Goal: Task Accomplishment & Management: Manage account settings

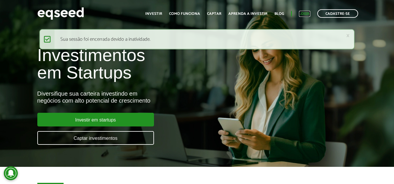
click at [304, 13] on link "Login" at bounding box center [304, 14] width 11 height 4
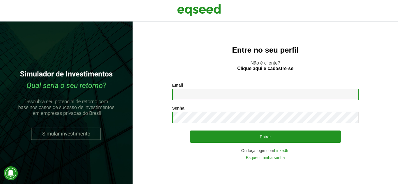
type input "**********"
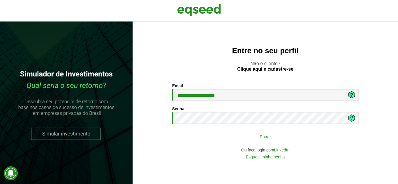
click at [241, 134] on button "Entrar" at bounding box center [266, 136] width 152 height 11
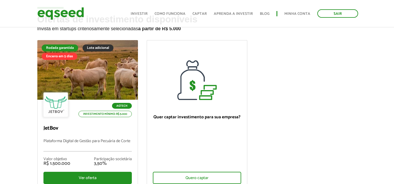
scroll to position [87, 0]
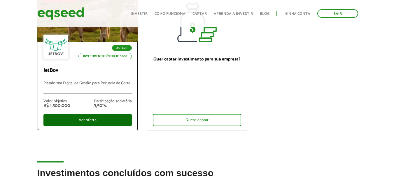
click at [90, 119] on div "Ver oferta" at bounding box center [87, 120] width 88 height 12
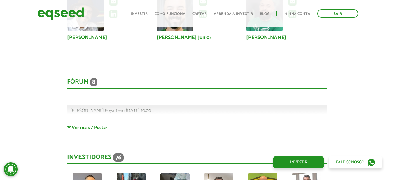
scroll to position [1559, 0]
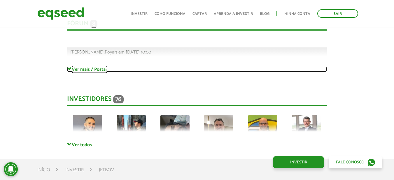
click at [89, 66] on link "Ver mais / Postar" at bounding box center [197, 69] width 260 height 6
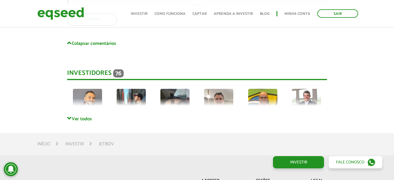
scroll to position [2754, 0]
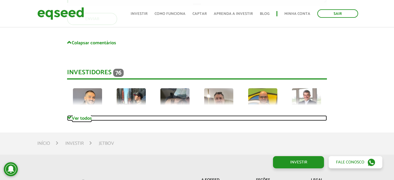
click at [82, 115] on link "Ver todos" at bounding box center [197, 118] width 260 height 6
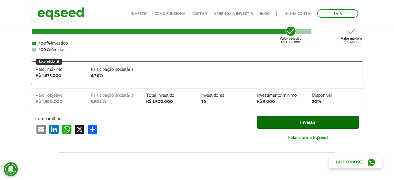
scroll to position [102, 0]
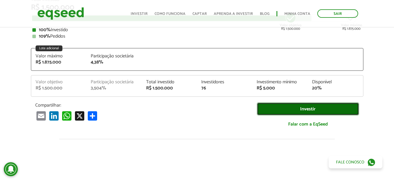
click at [319, 109] on link "Investir" at bounding box center [308, 109] width 102 height 13
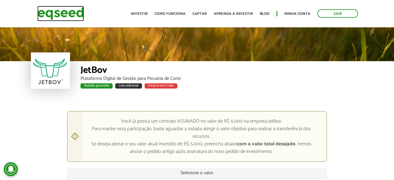
click at [57, 15] on img at bounding box center [60, 13] width 47 height 15
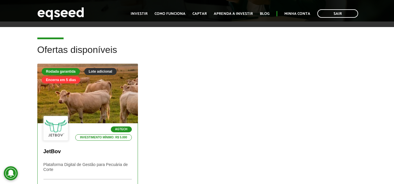
scroll to position [175, 0]
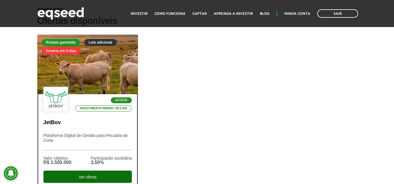
click at [93, 173] on div "Ver oferta" at bounding box center [87, 177] width 88 height 12
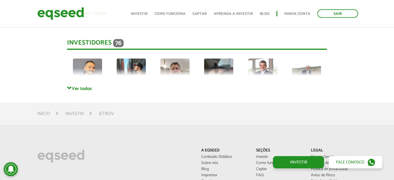
scroll to position [1616, 0]
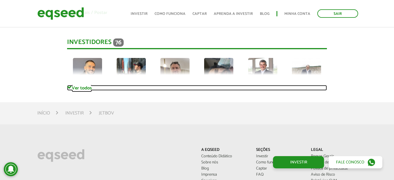
click at [79, 85] on link "Ver todos" at bounding box center [197, 88] width 260 height 6
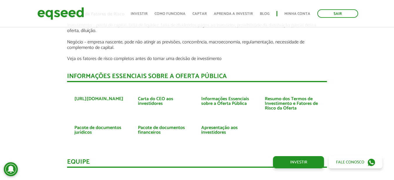
scroll to position [1208, 0]
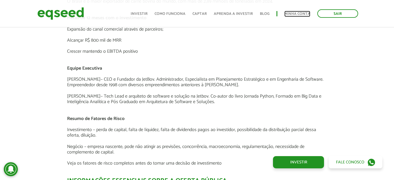
click at [300, 14] on link "Minha conta" at bounding box center [297, 14] width 26 height 4
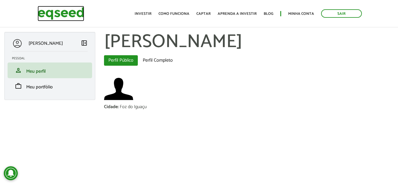
click at [60, 13] on img at bounding box center [61, 13] width 47 height 15
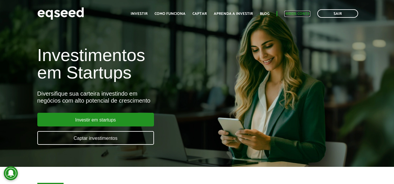
click at [301, 14] on link "Minha conta" at bounding box center [297, 14] width 26 height 4
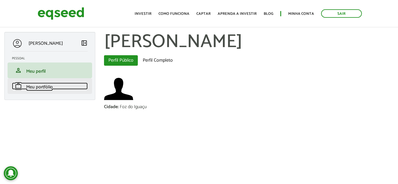
click at [42, 88] on span "Meu portfólio" at bounding box center [39, 87] width 27 height 8
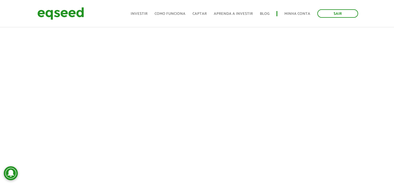
scroll to position [339, 0]
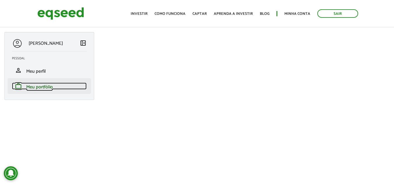
click at [47, 87] on span "Meu portfólio" at bounding box center [39, 87] width 27 height 8
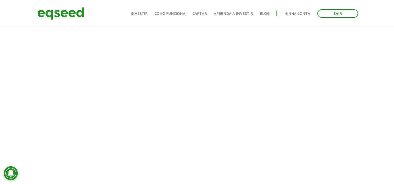
scroll to position [321, 0]
